Goal: Book appointment/travel/reservation

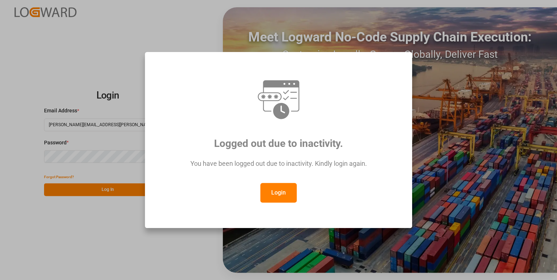
click at [274, 196] on button "Login" at bounding box center [278, 193] width 36 height 20
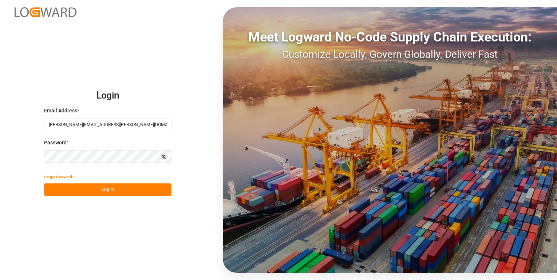
click at [132, 191] on button "Log In" at bounding box center [107, 189] width 127 height 13
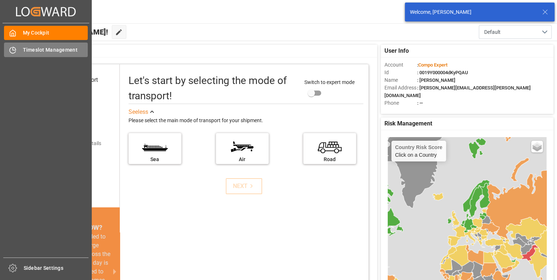
click at [16, 44] on div "Timeslot Management Timeslot Management" at bounding box center [46, 50] width 84 height 14
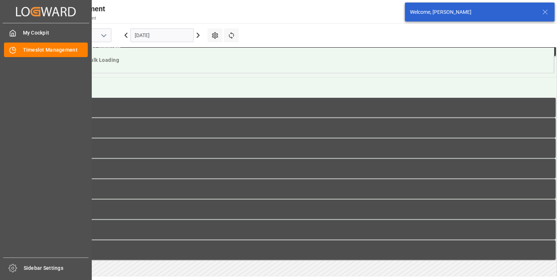
scroll to position [708, 0]
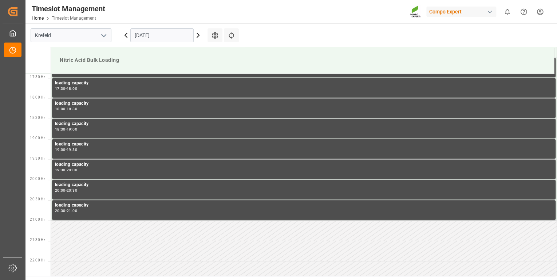
click at [186, 35] on input "[DATE]" at bounding box center [161, 35] width 63 height 14
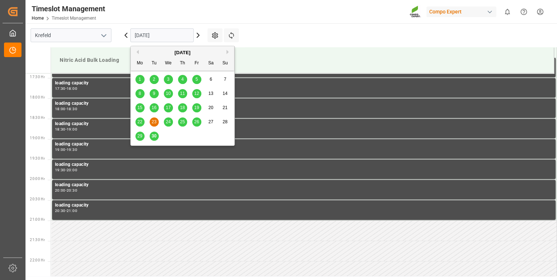
click at [226, 52] on button "Next Month" at bounding box center [228, 52] width 4 height 4
click at [168, 79] on span "1" at bounding box center [168, 79] width 3 height 5
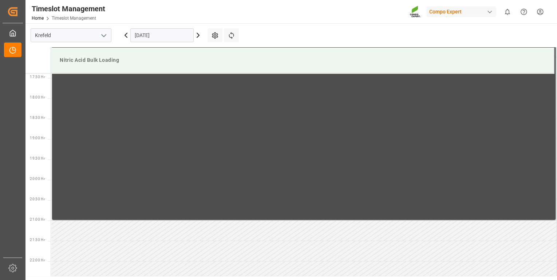
click at [198, 33] on icon at bounding box center [198, 35] width 9 height 9
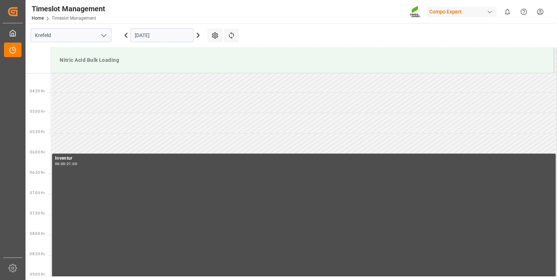
scroll to position [0, 0]
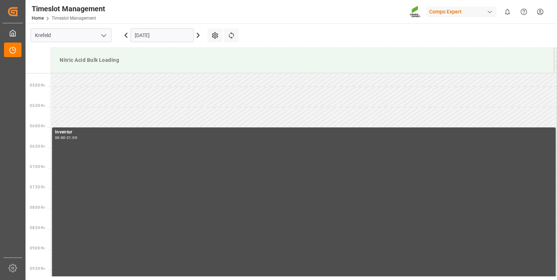
click at [198, 33] on icon at bounding box center [198, 35] width 9 height 9
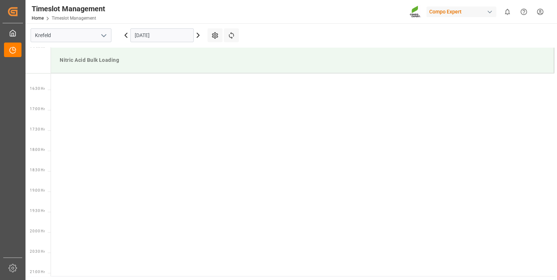
scroll to position [708, 0]
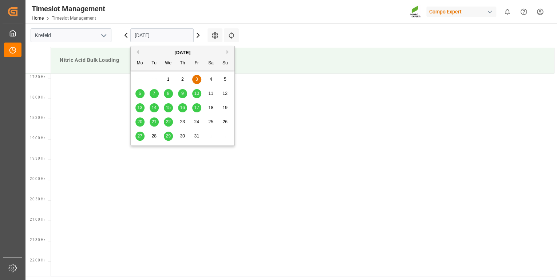
click at [169, 36] on input "[DATE]" at bounding box center [161, 35] width 63 height 14
click at [138, 94] on div "6" at bounding box center [139, 93] width 9 height 9
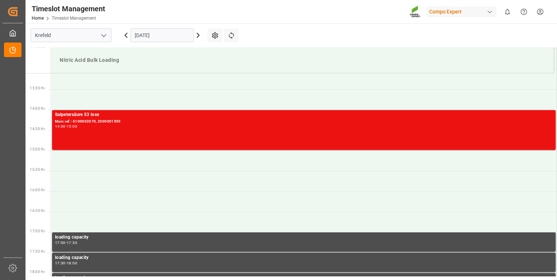
scroll to position [417, 0]
